Goal: Task Accomplishment & Management: Manage account settings

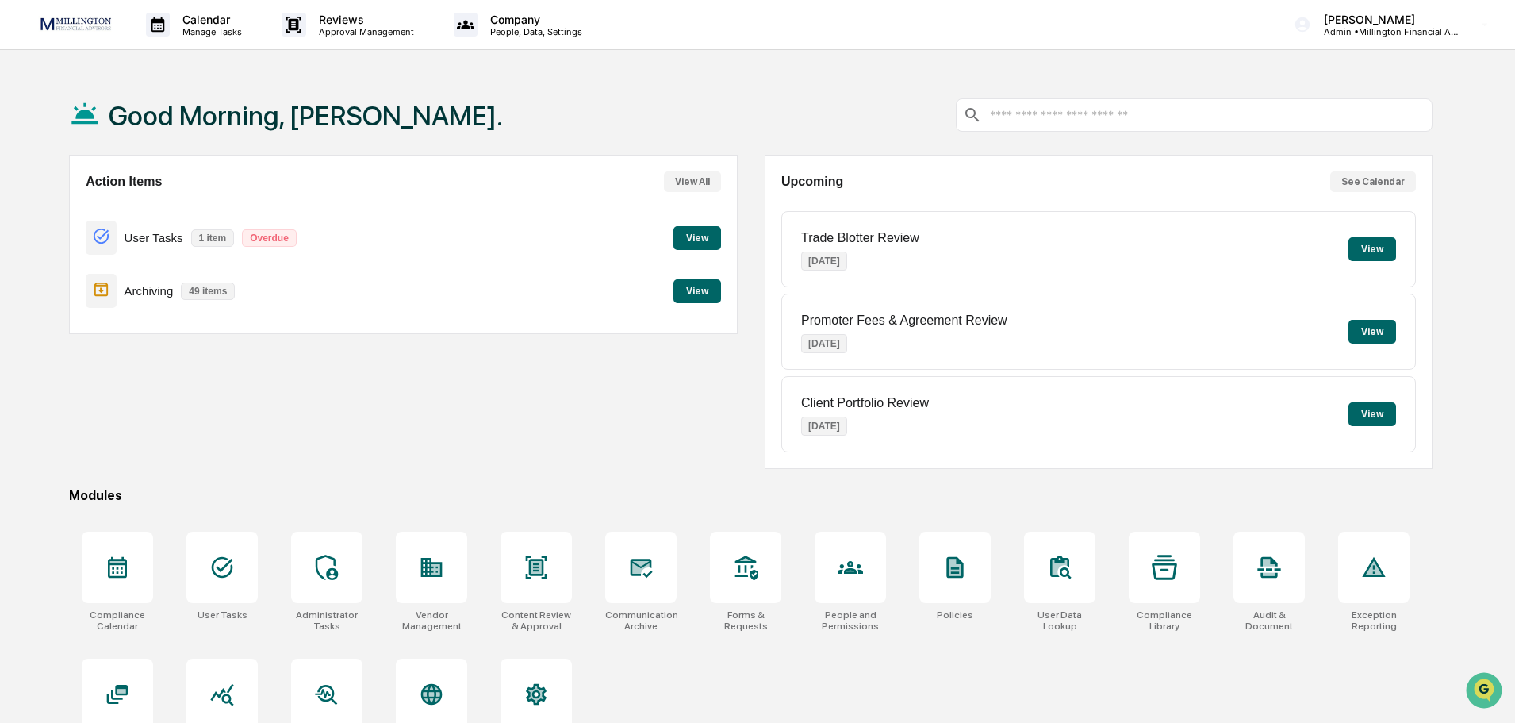
click at [700, 235] on button "View" at bounding box center [697, 238] width 48 height 24
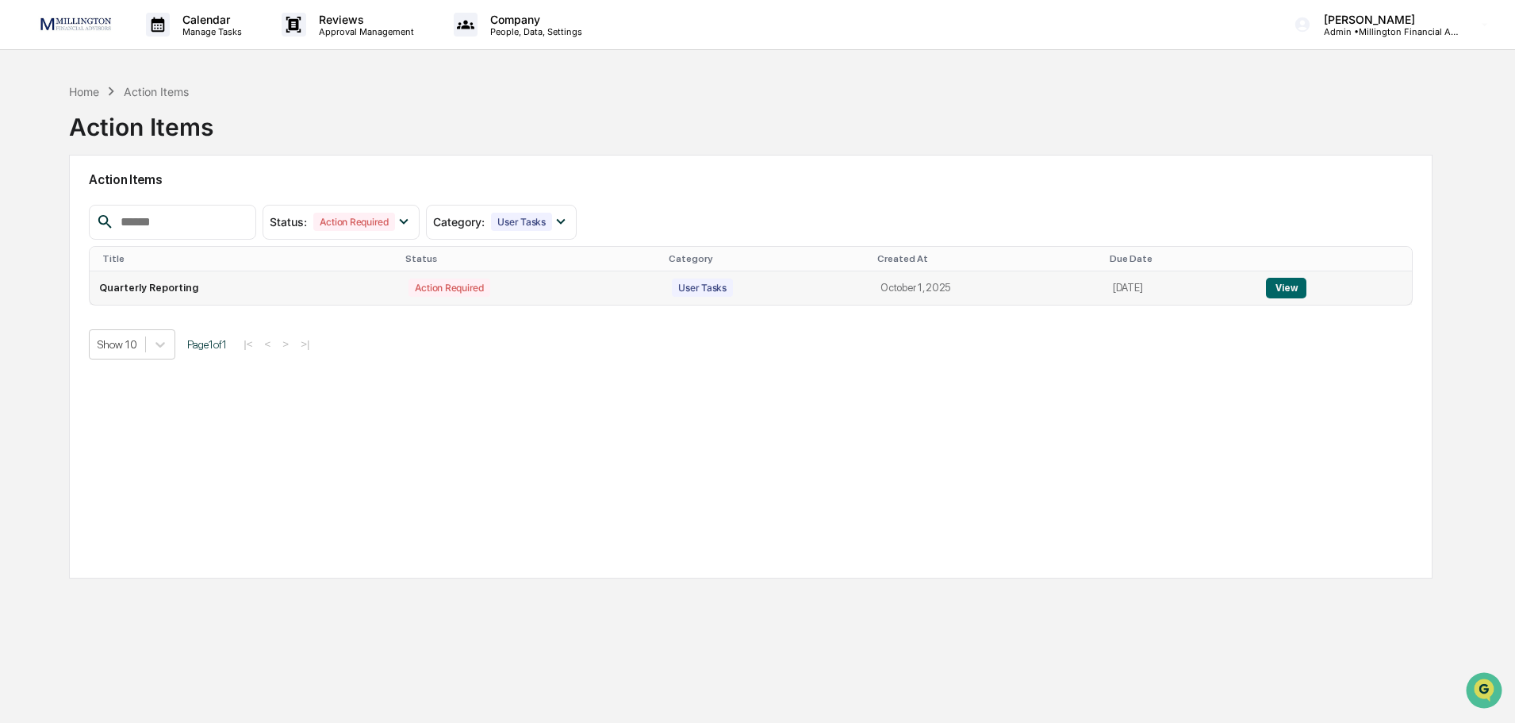
click at [1290, 286] on button "View" at bounding box center [1286, 288] width 40 height 21
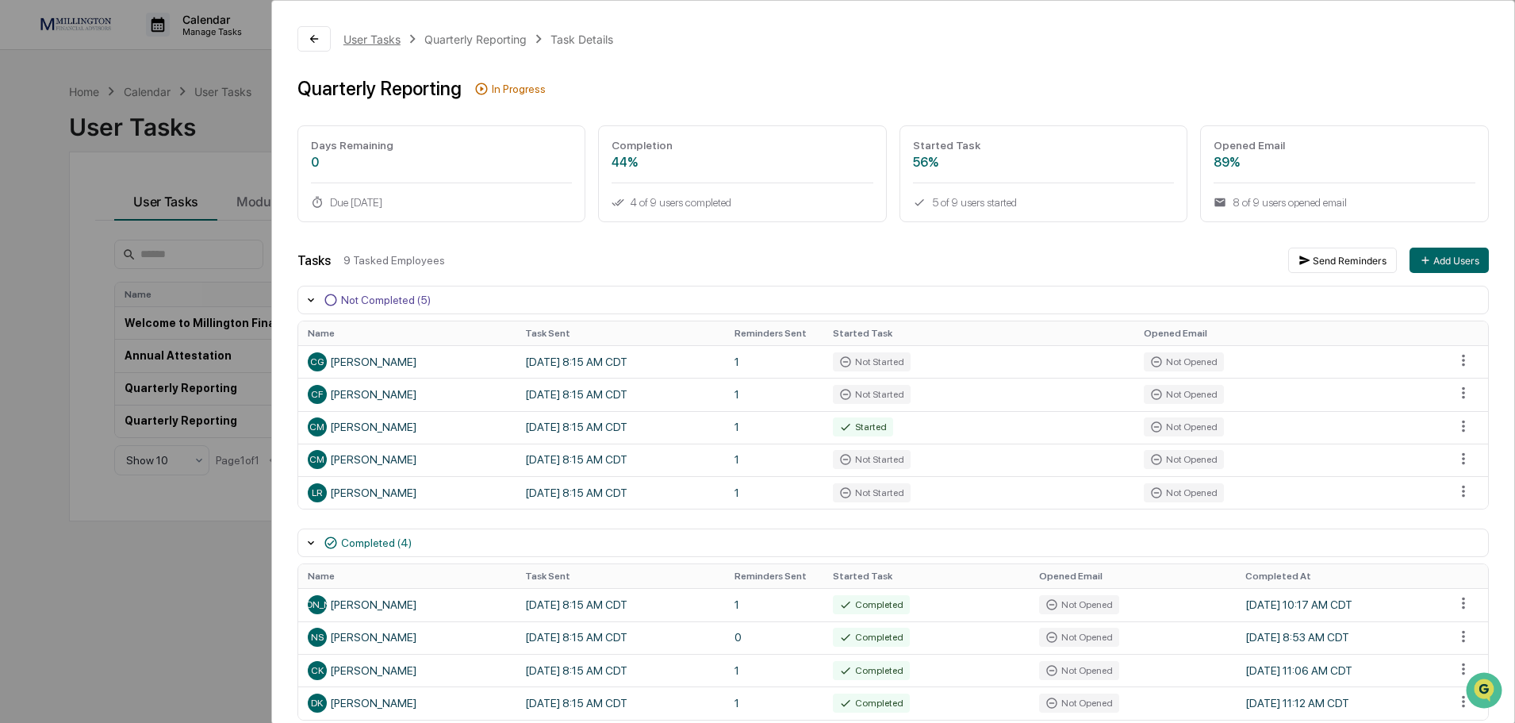
click at [366, 40] on div "User Tasks" at bounding box center [371, 39] width 57 height 13
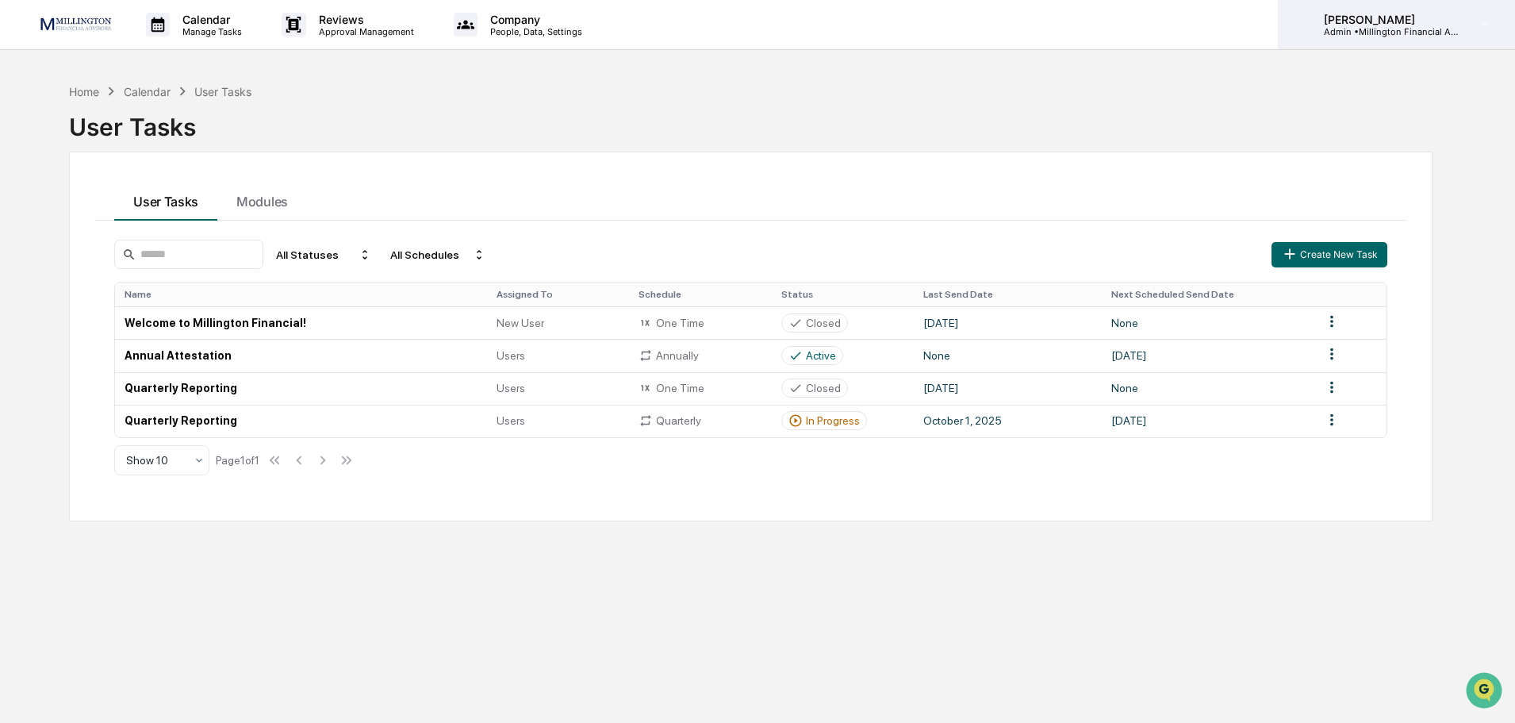
click at [1361, 29] on p "Admin • Millington Financial Advisors, LLC" at bounding box center [1385, 31] width 148 height 11
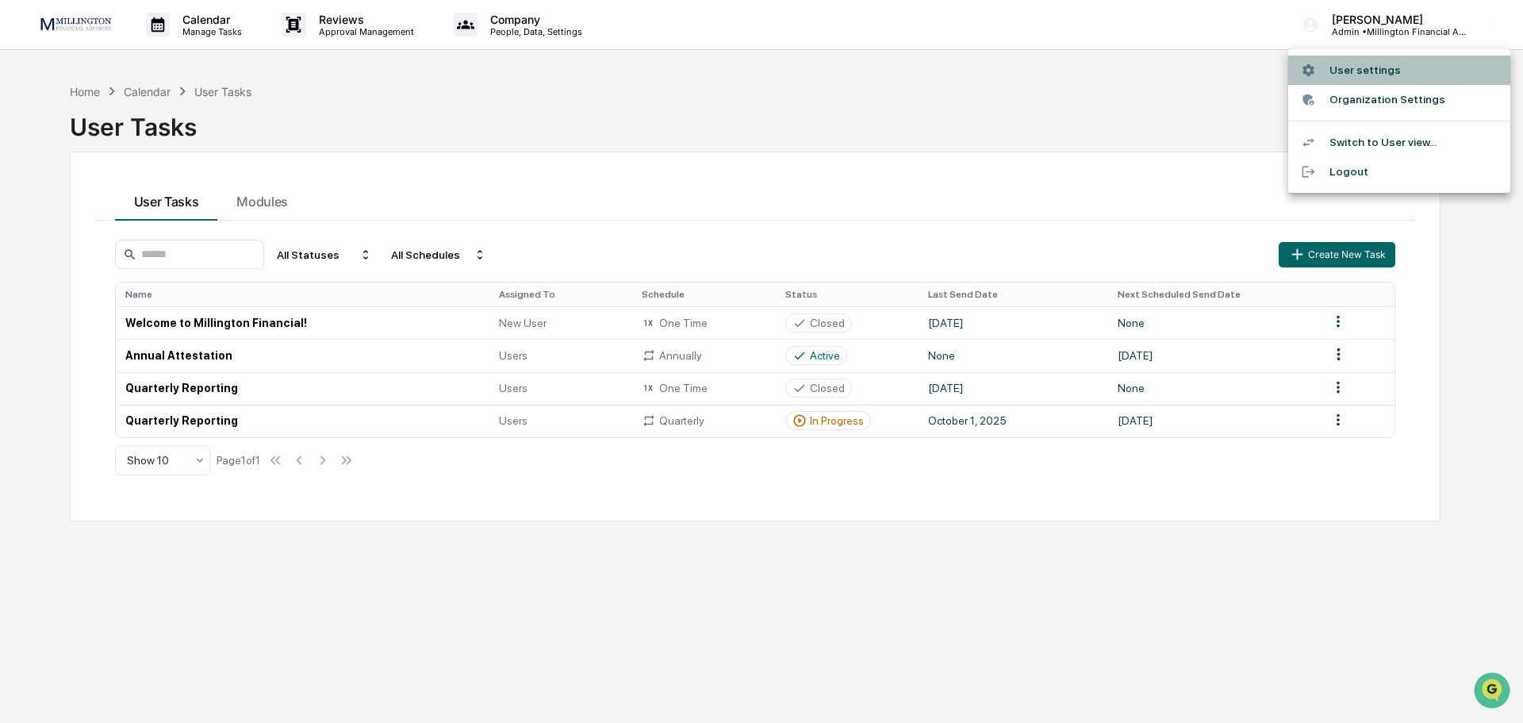
click at [1359, 74] on li "User settings" at bounding box center [1399, 70] width 222 height 29
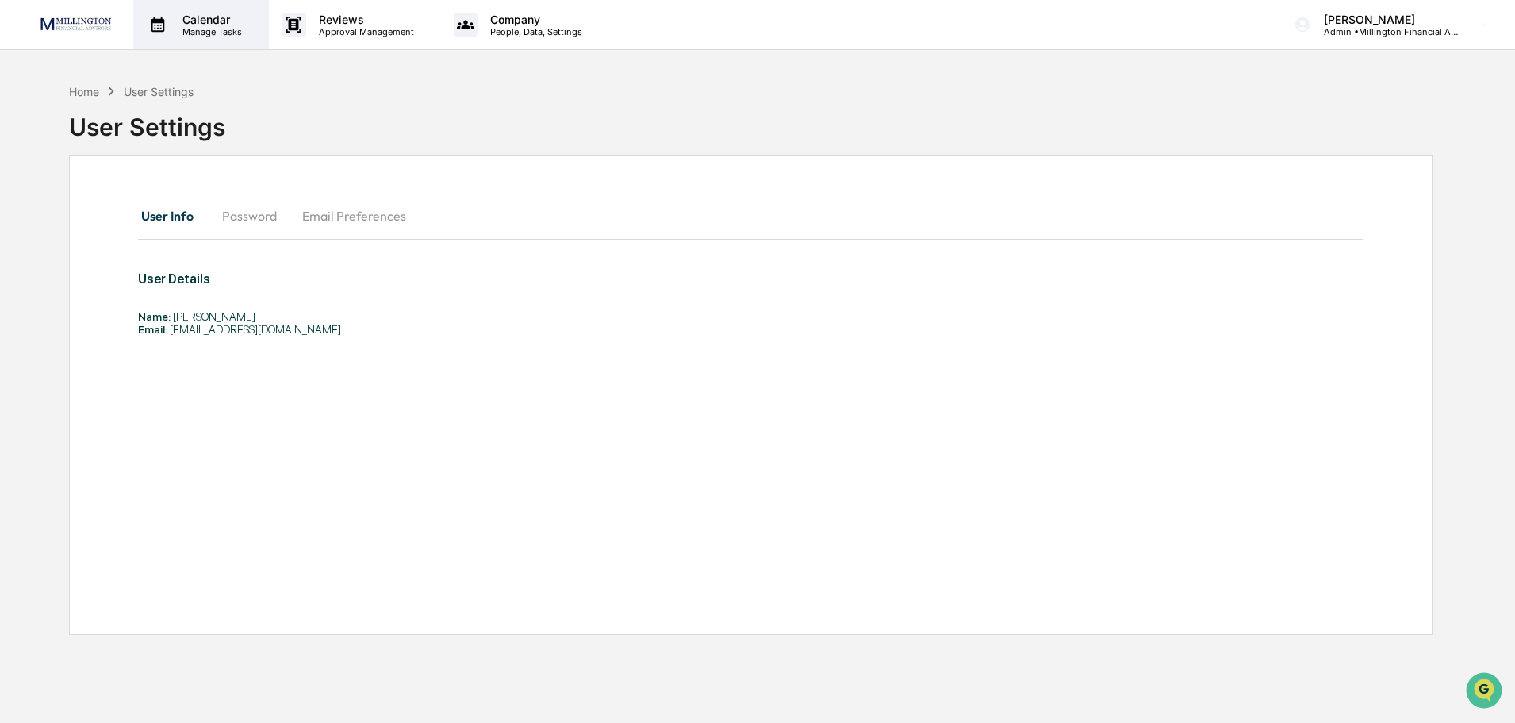
click at [204, 21] on p "Calendar" at bounding box center [210, 19] width 80 height 13
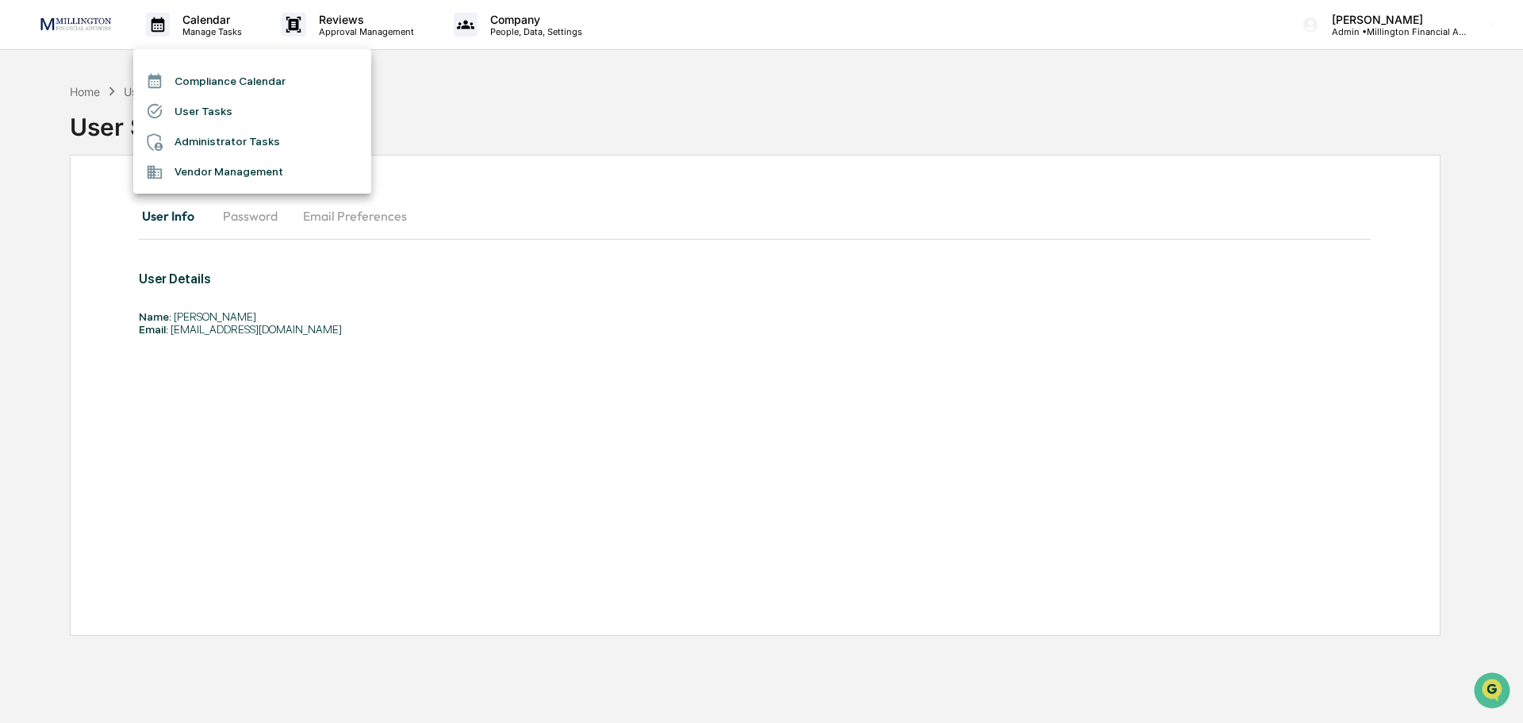
click at [202, 106] on li "User Tasks" at bounding box center [252, 111] width 238 height 30
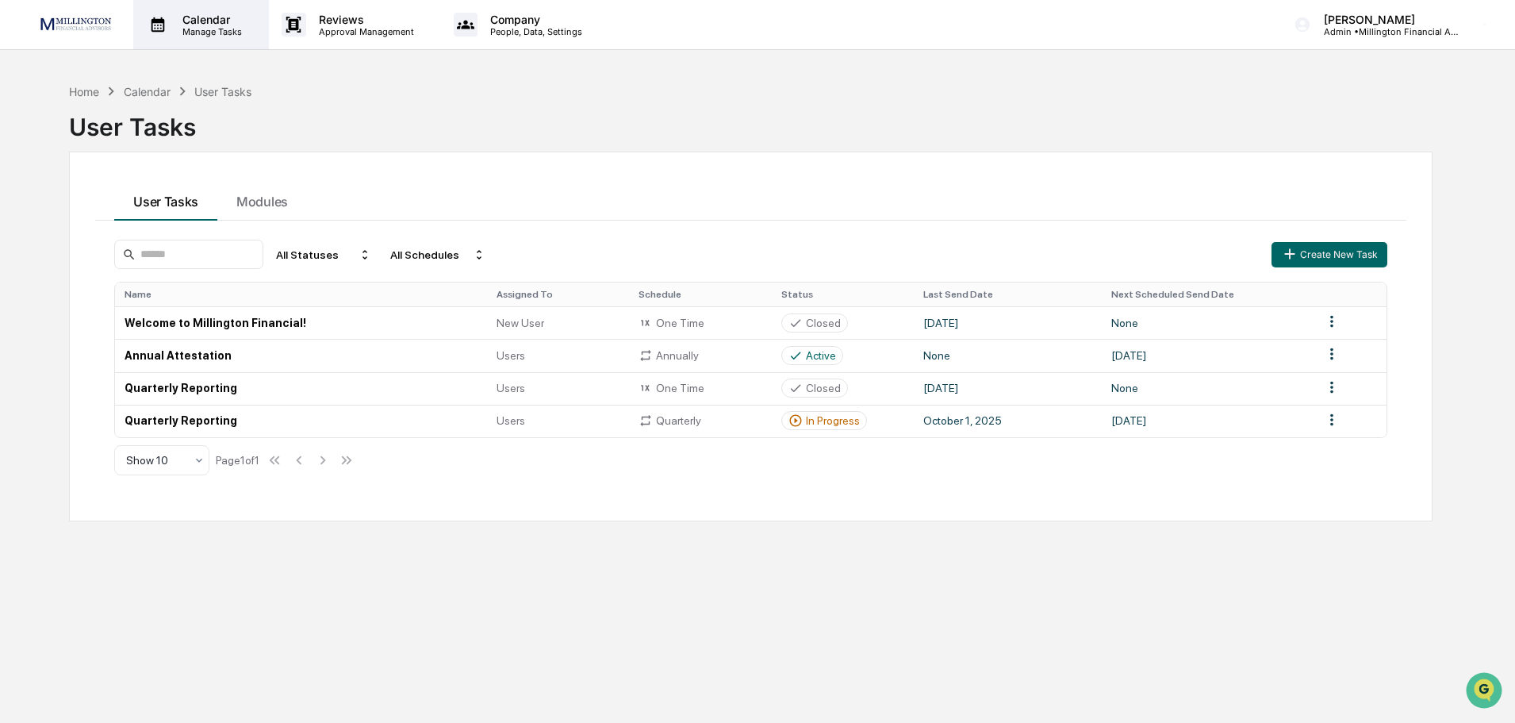
click at [211, 27] on p "Manage Tasks" at bounding box center [210, 31] width 80 height 11
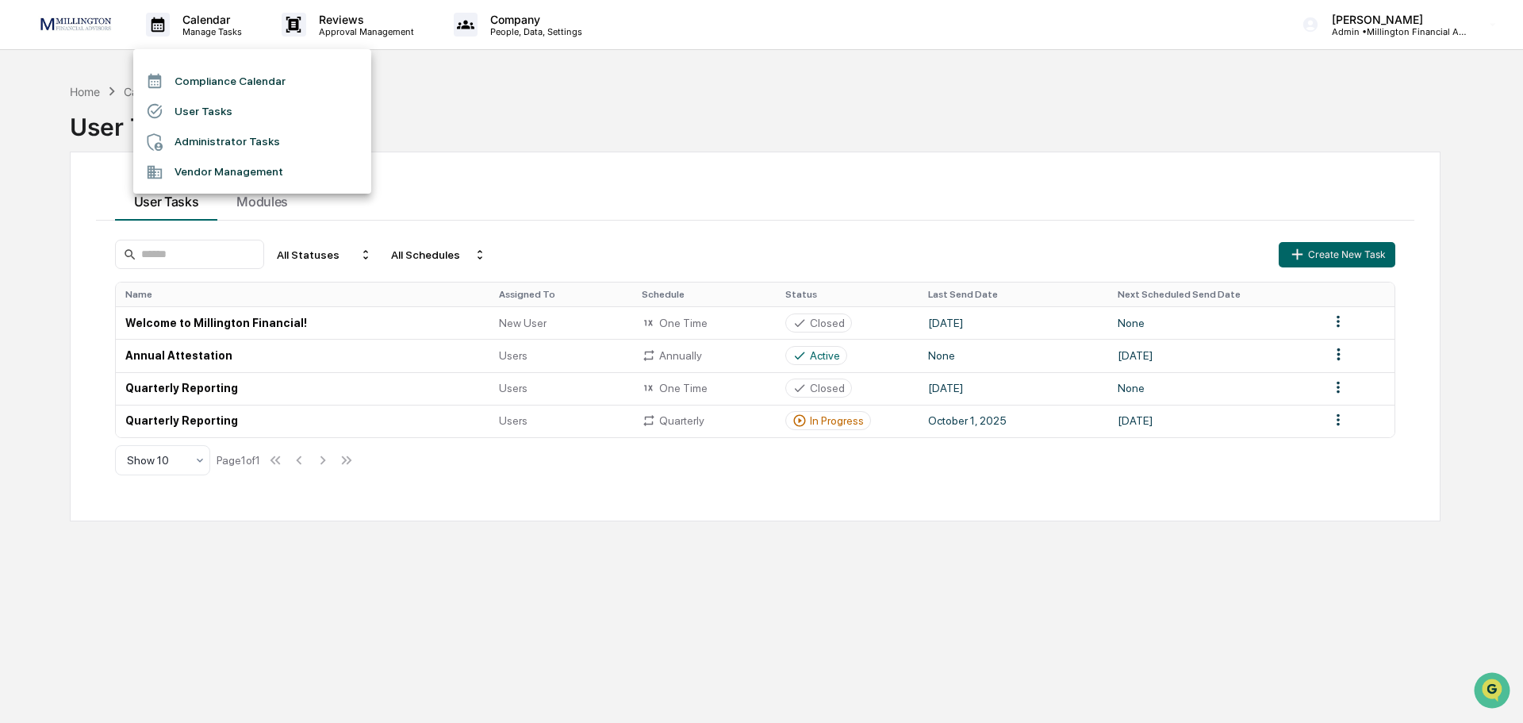
click at [201, 132] on li "Administrator Tasks" at bounding box center [252, 142] width 238 height 30
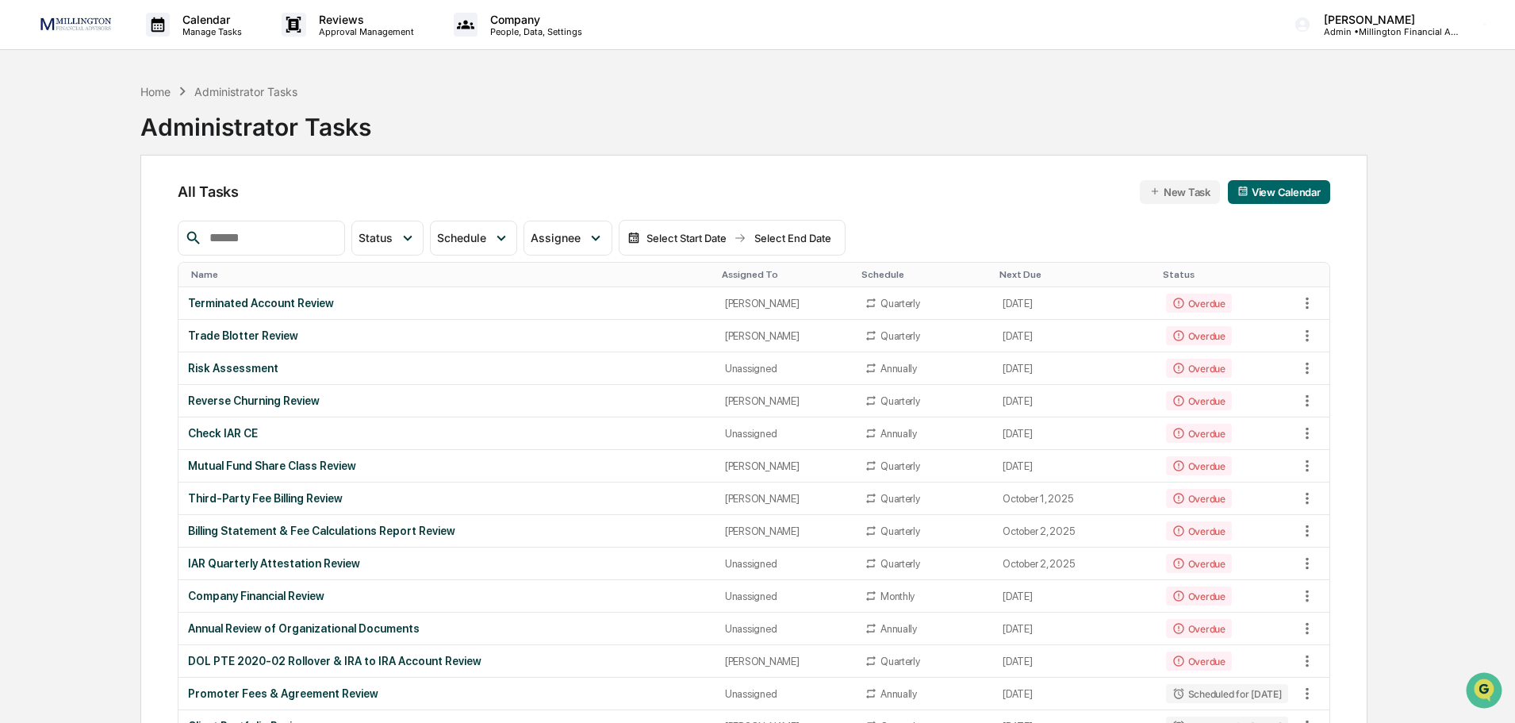
click at [440, 88] on div "Home Administrator Tasks Administrator Tasks" at bounding box center [753, 114] width 1227 height 79
click at [278, 596] on div "Company Financial Review" at bounding box center [446, 595] width 517 height 13
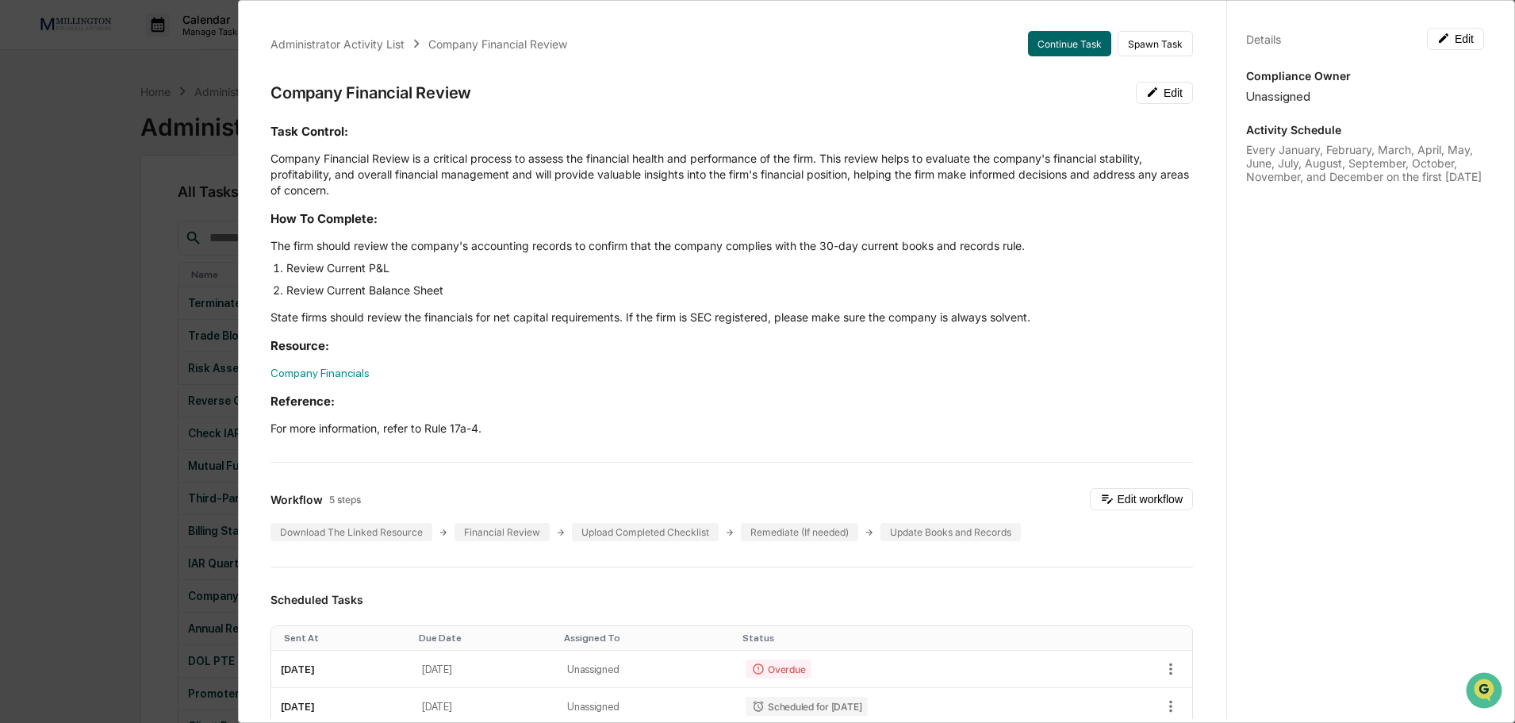
click at [86, 85] on div "Administrator Activity List Company Financial Review Continue Task Spawn Task C…" at bounding box center [757, 361] width 1515 height 723
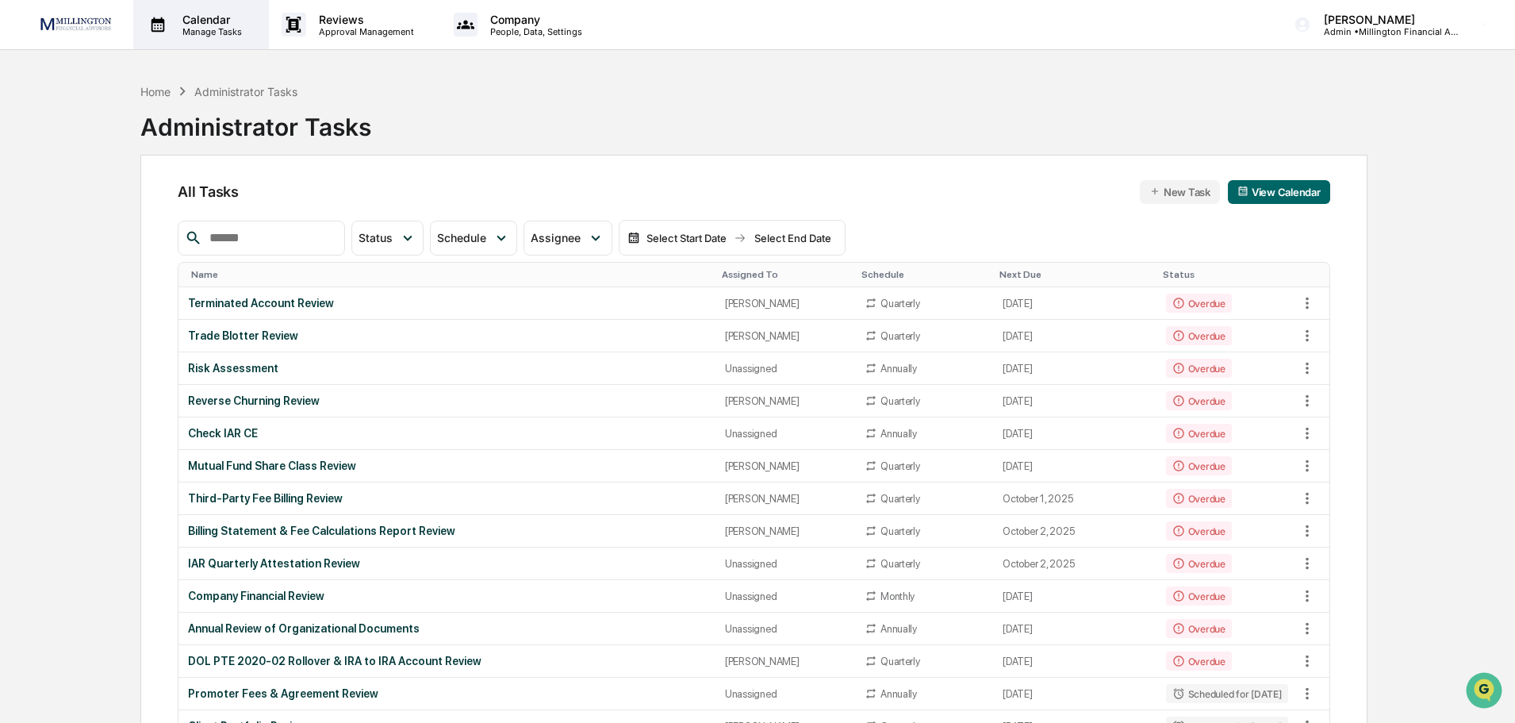
click at [204, 25] on p "Calendar" at bounding box center [210, 19] width 80 height 13
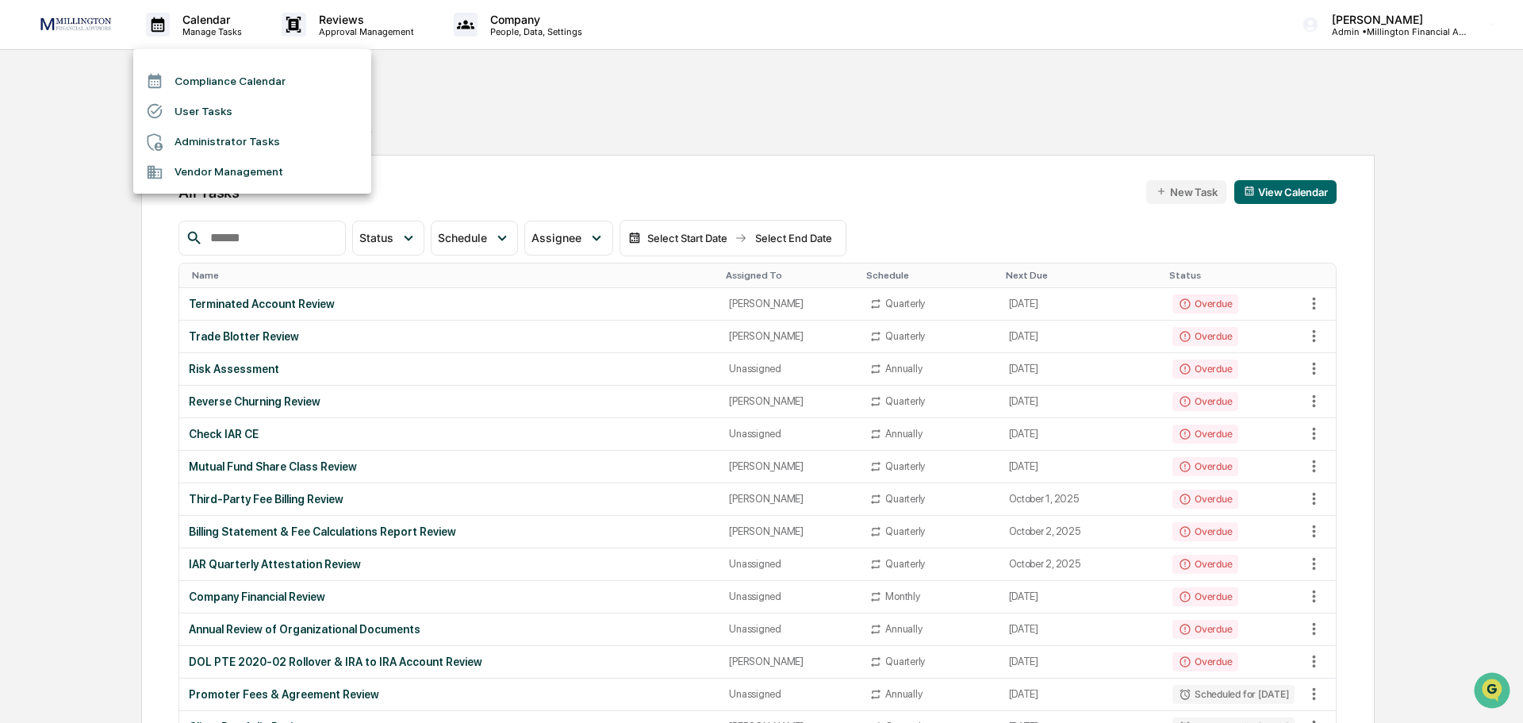
click at [198, 106] on li "User Tasks" at bounding box center [252, 111] width 238 height 30
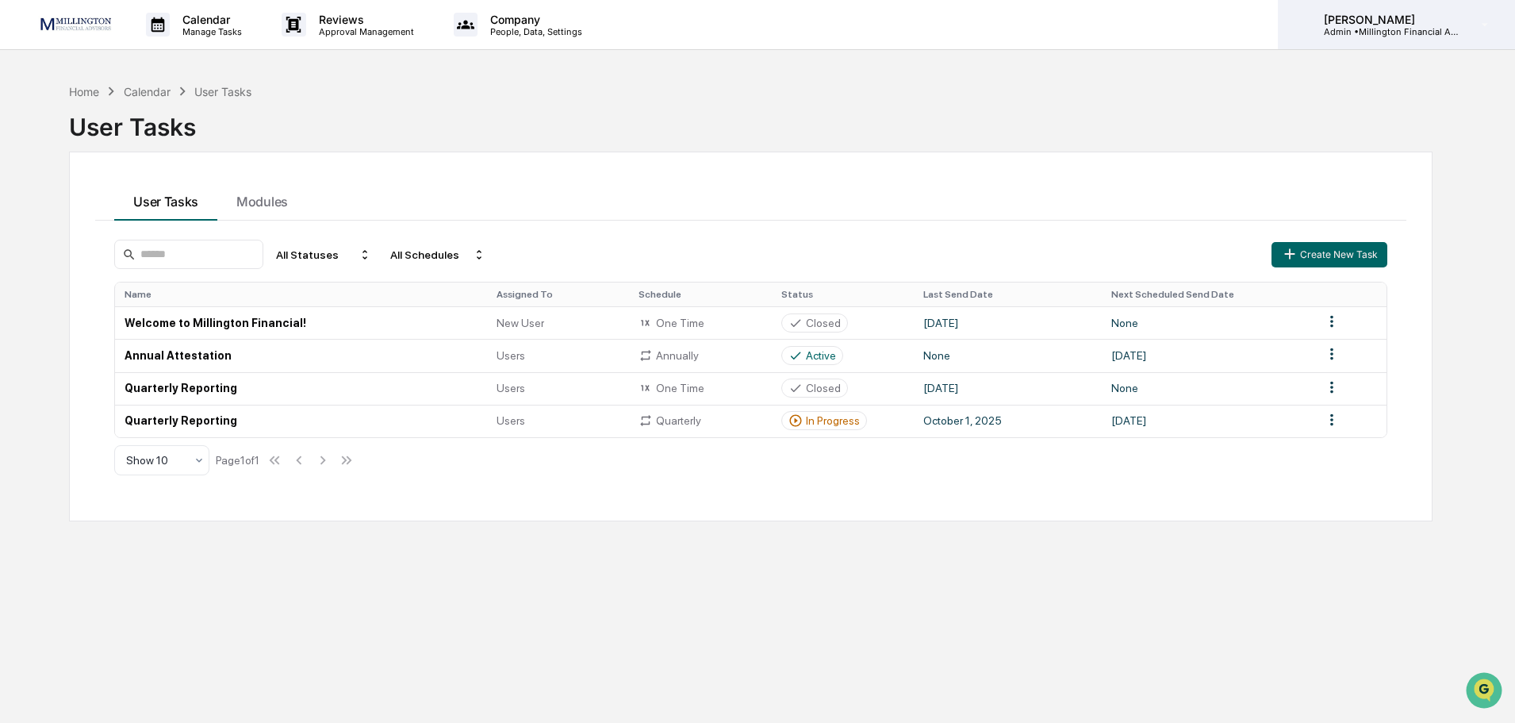
click at [1330, 23] on p "[PERSON_NAME]" at bounding box center [1385, 19] width 148 height 13
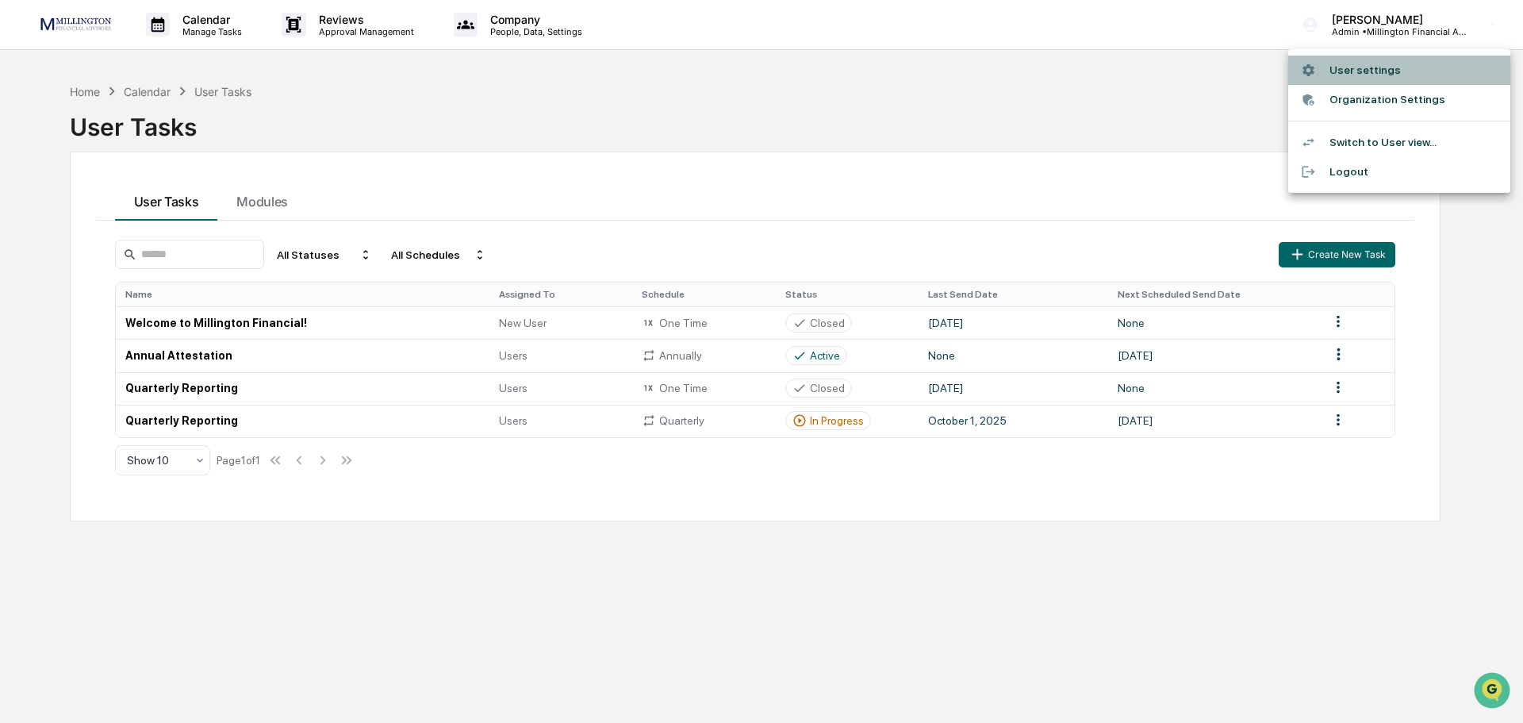
click at [1336, 74] on li "User settings" at bounding box center [1399, 70] width 222 height 29
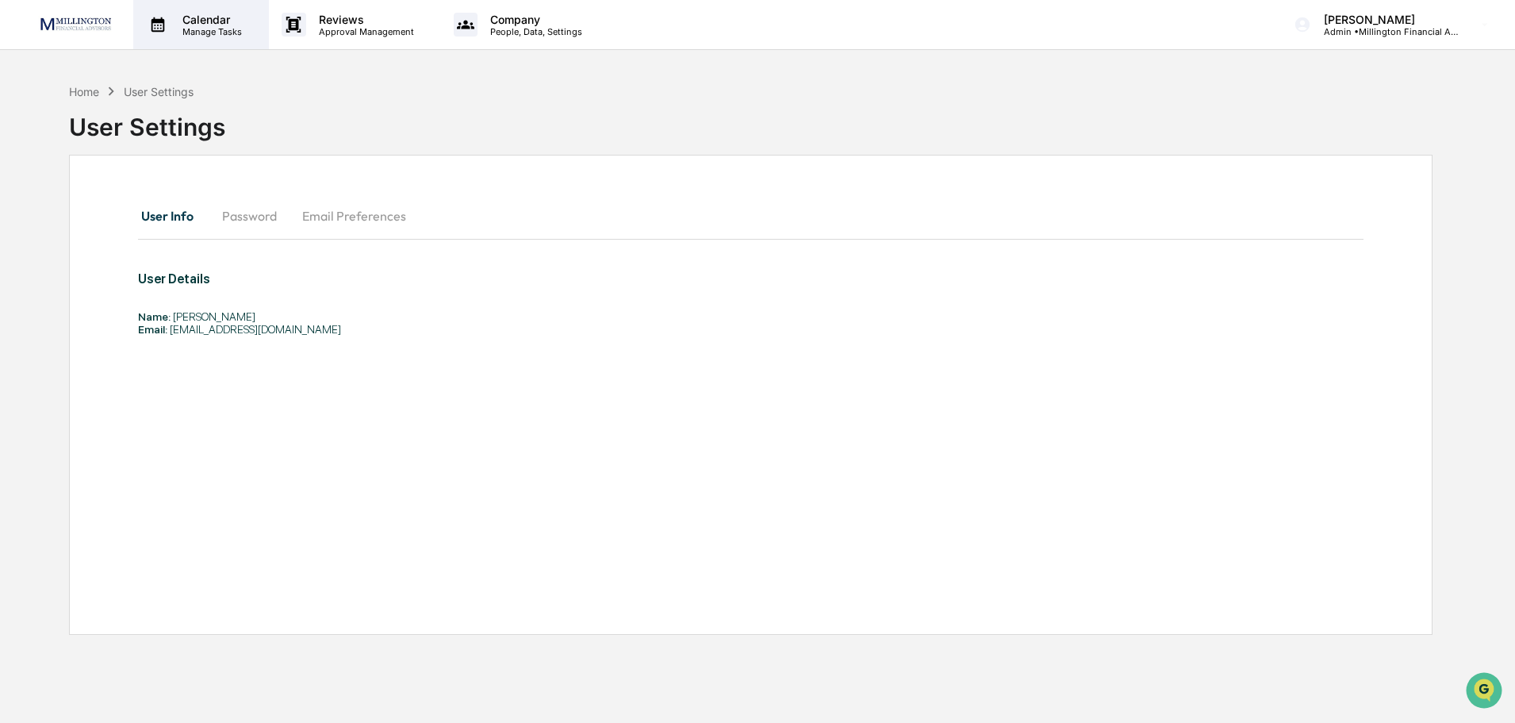
click at [232, 22] on p "Calendar" at bounding box center [210, 19] width 80 height 13
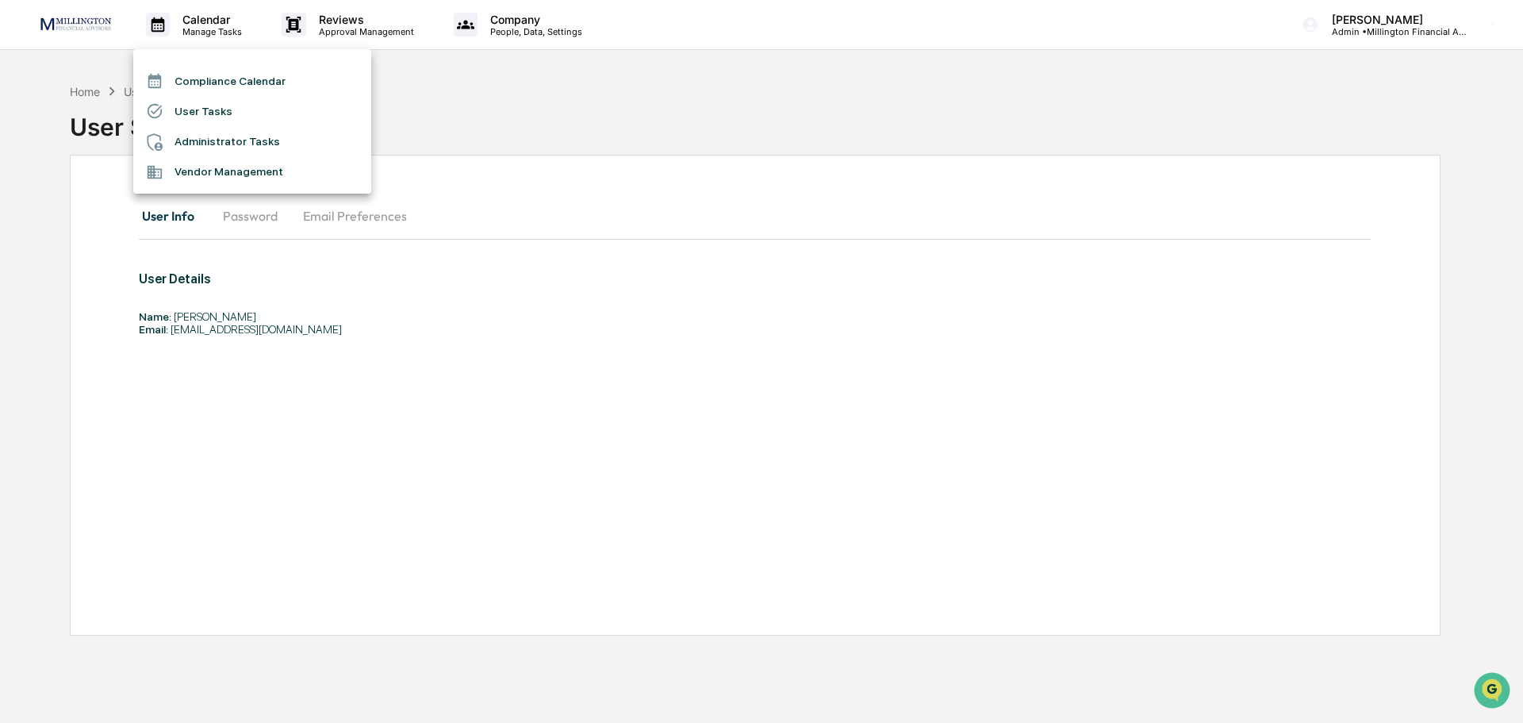
click at [217, 108] on li "User Tasks" at bounding box center [252, 111] width 238 height 30
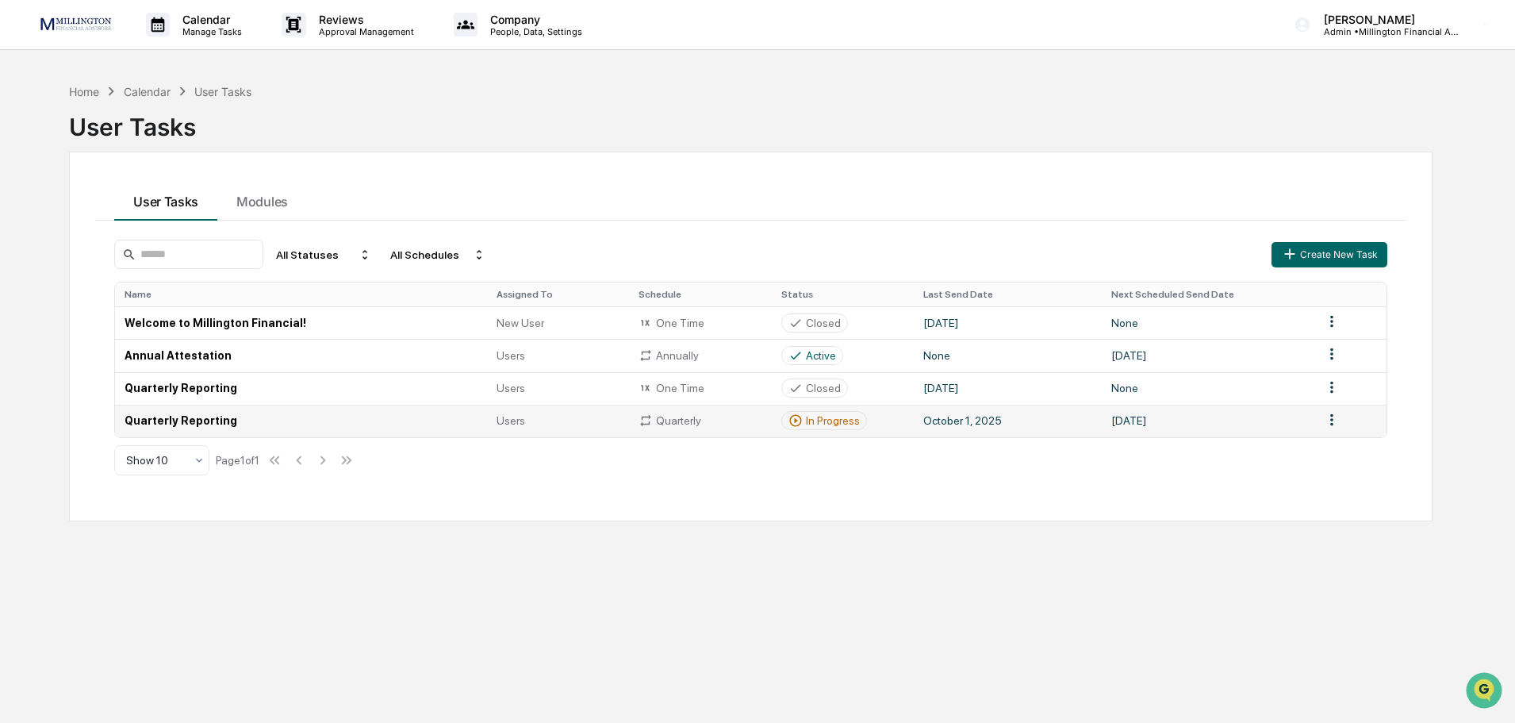
click at [188, 424] on td "Quarterly Reporting" at bounding box center [301, 421] width 372 height 33
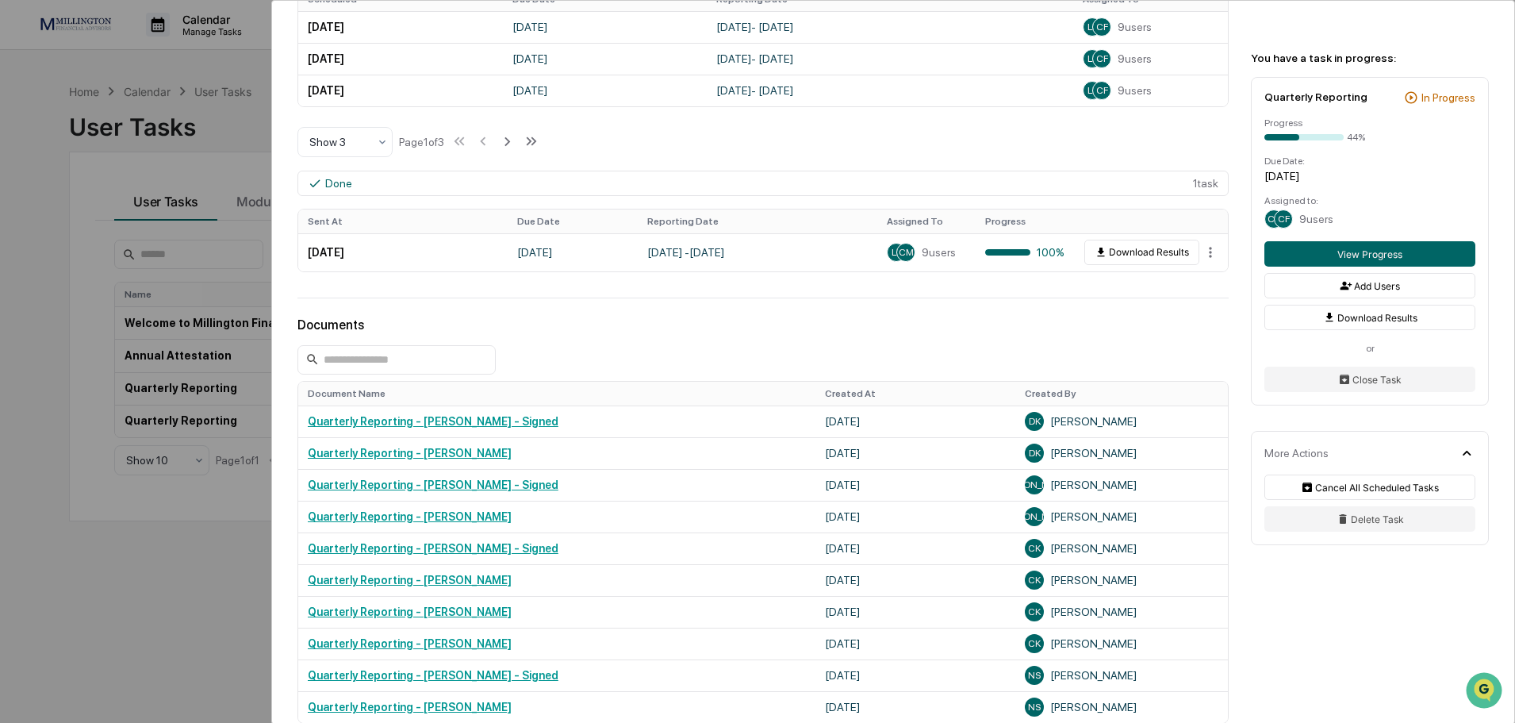
scroll to position [793, 0]
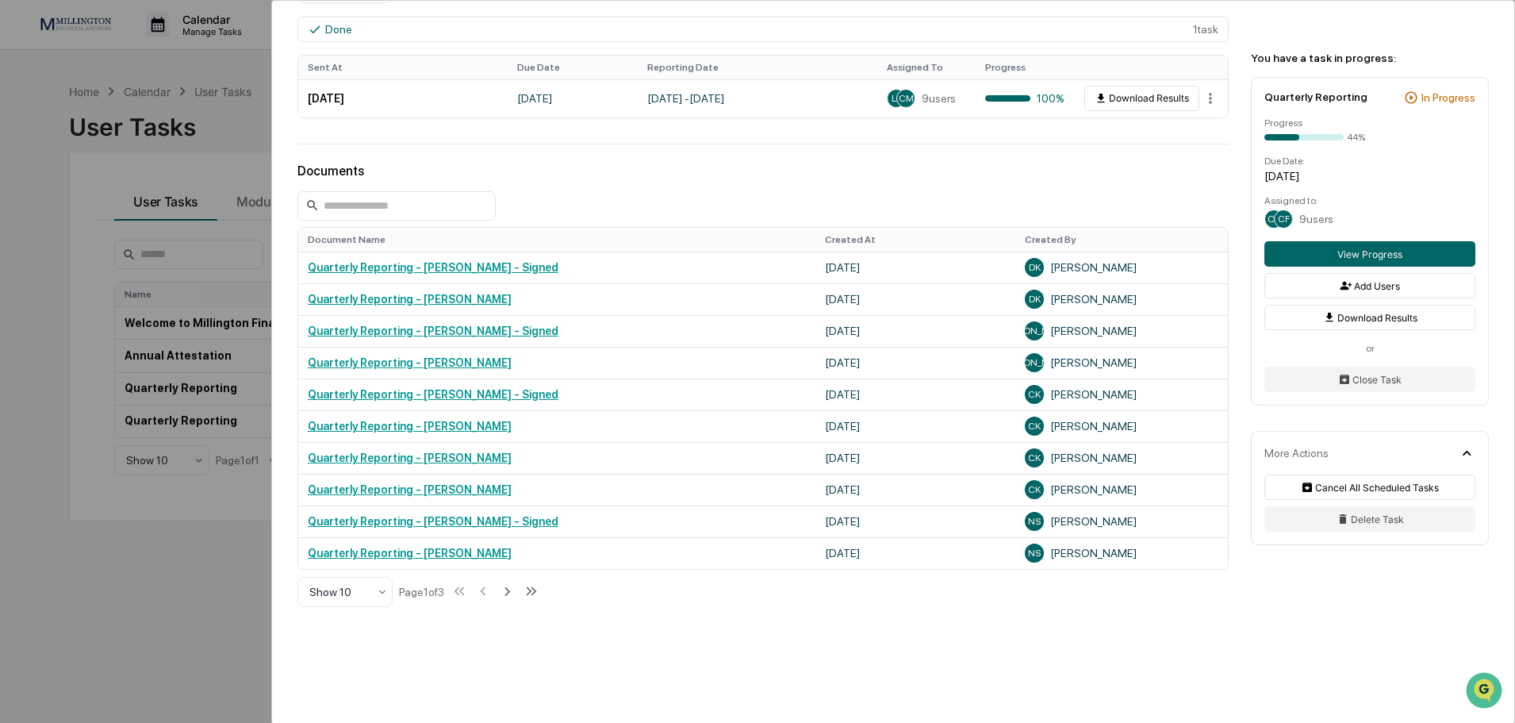
click at [194, 570] on div "User Tasks Quarterly Reporting Quarterly Reporting Active No description Detail…" at bounding box center [757, 361] width 1515 height 723
